Goal: Navigation & Orientation: Find specific page/section

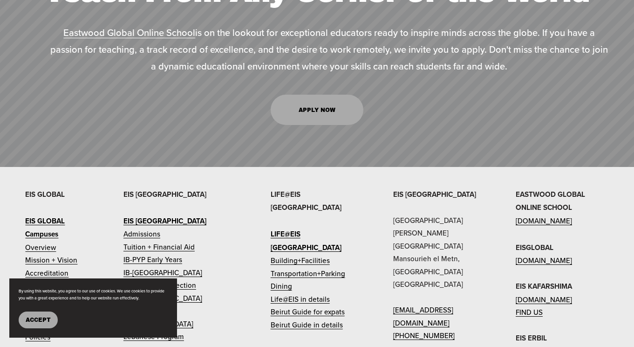
scroll to position [3888, 0]
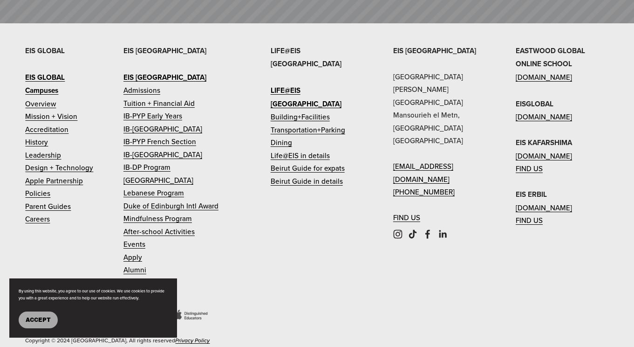
click at [570, 110] on link "[DOMAIN_NAME]" at bounding box center [544, 116] width 56 height 13
click at [47, 85] on strong "Campuses" at bounding box center [41, 90] width 33 height 10
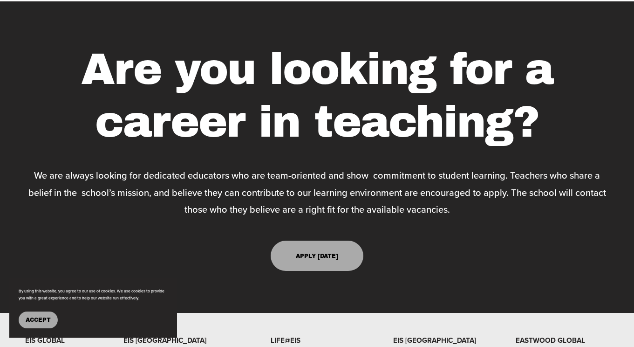
scroll to position [2495, 0]
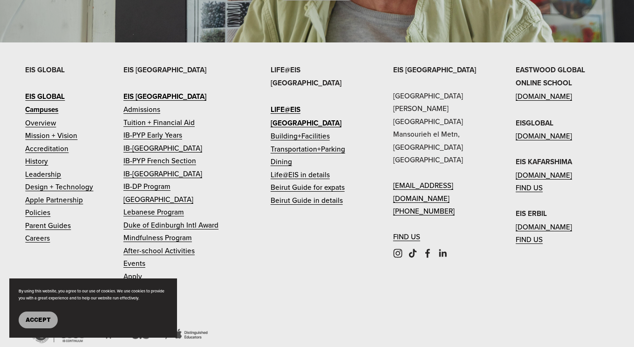
click at [534, 130] on link "[DOMAIN_NAME]" at bounding box center [544, 136] width 56 height 13
click at [546, 130] on link "[DOMAIN_NAME]" at bounding box center [544, 136] width 56 height 13
click at [546, 118] on strong "EISGLOBAL" at bounding box center [535, 123] width 38 height 10
click at [548, 130] on link "[DOMAIN_NAME]" at bounding box center [544, 136] width 56 height 13
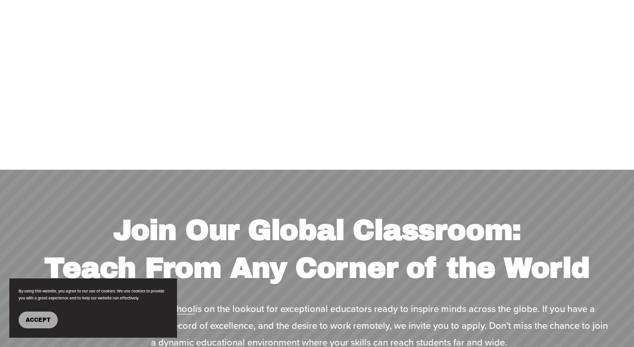
scroll to position [3558, 0]
